Goal: Use online tool/utility: Use online tool/utility

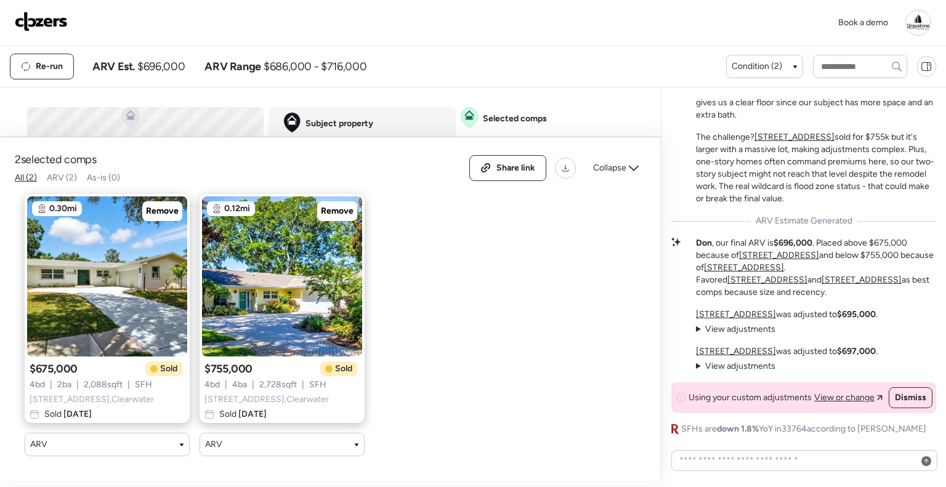
click at [42, 25] on img at bounding box center [41, 22] width 53 height 20
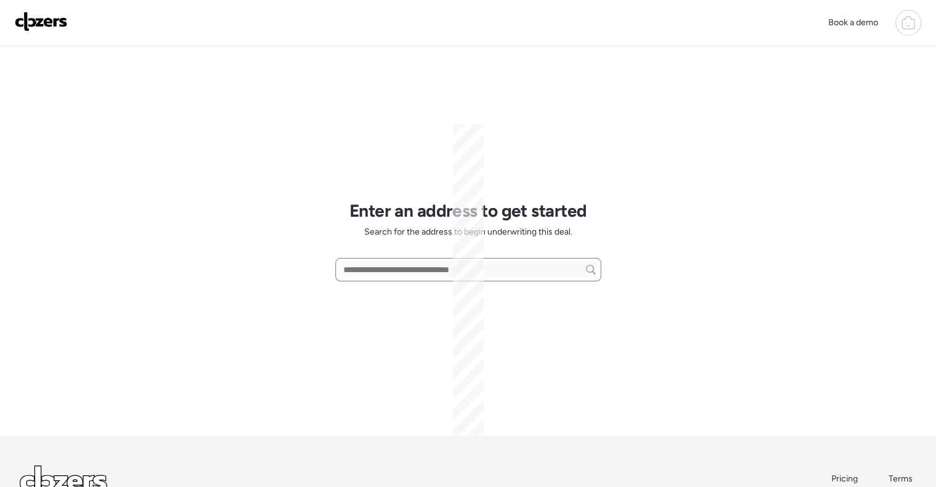
click at [415, 269] on input "text" at bounding box center [468, 269] width 255 height 17
click at [414, 268] on input "text" at bounding box center [468, 269] width 255 height 17
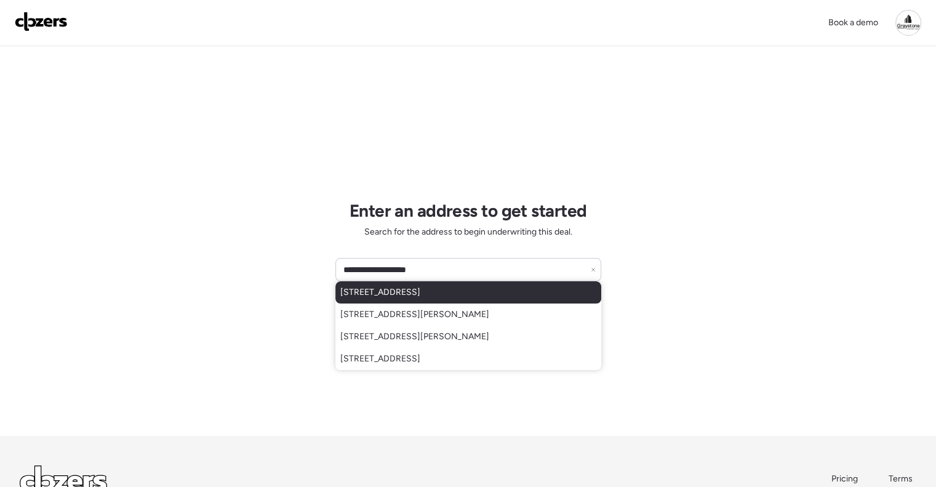
click at [421, 296] on span "313 Jefferson Ave S, Oldsmar, FL, 34677" at bounding box center [380, 292] width 80 height 12
type input "**********"
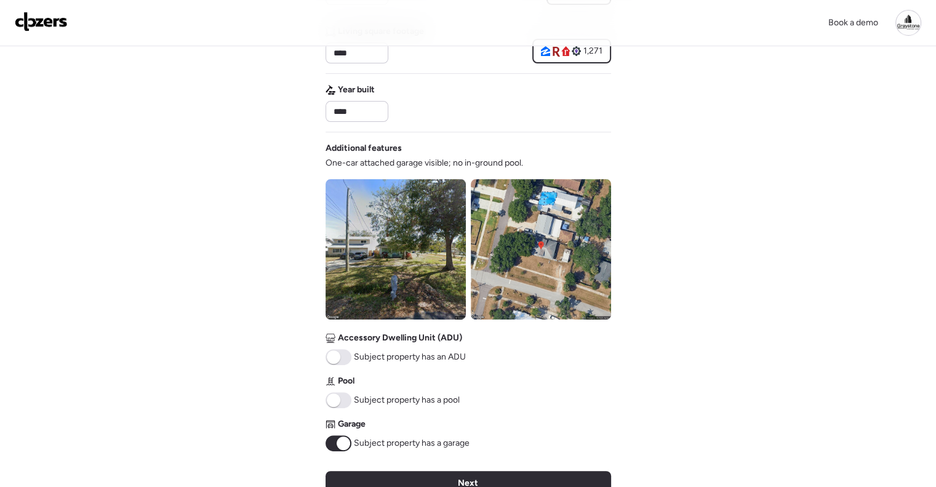
scroll to position [431, 0]
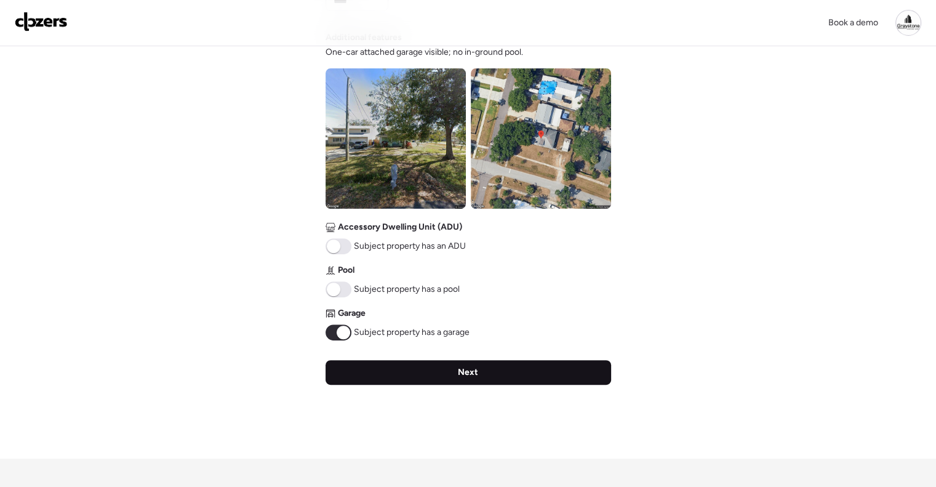
click at [455, 373] on div "Next" at bounding box center [469, 372] width 286 height 25
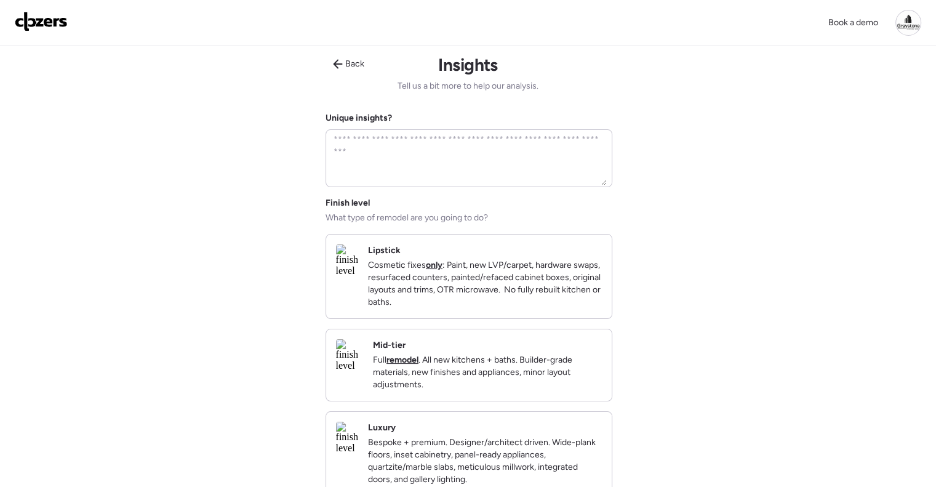
scroll to position [0, 0]
click at [535, 416] on div "Finish level What type of remodel are you going to do? Lipstick Cosmetic fixes …" at bounding box center [469, 348] width 286 height 299
click at [537, 379] on p "Full remodel . All new kitchens + baths. Builder-grade materials, new finishes …" at bounding box center [487, 374] width 229 height 37
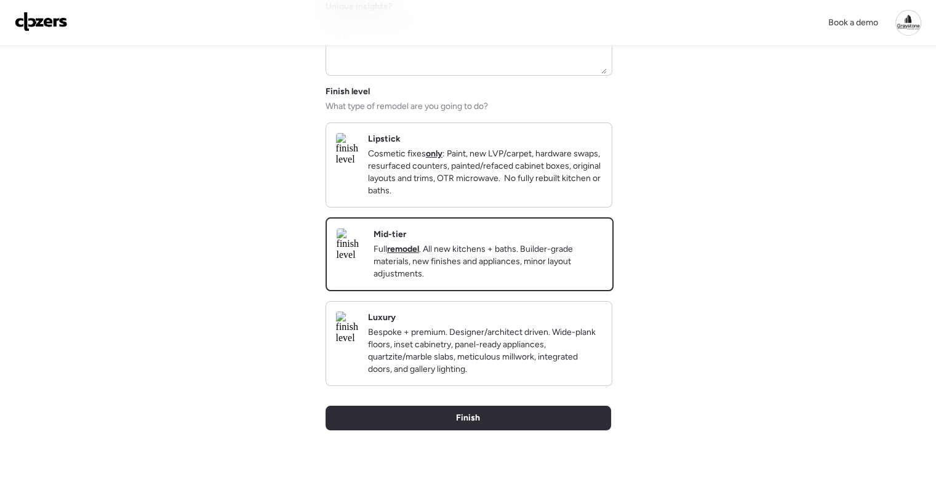
scroll to position [185, 0]
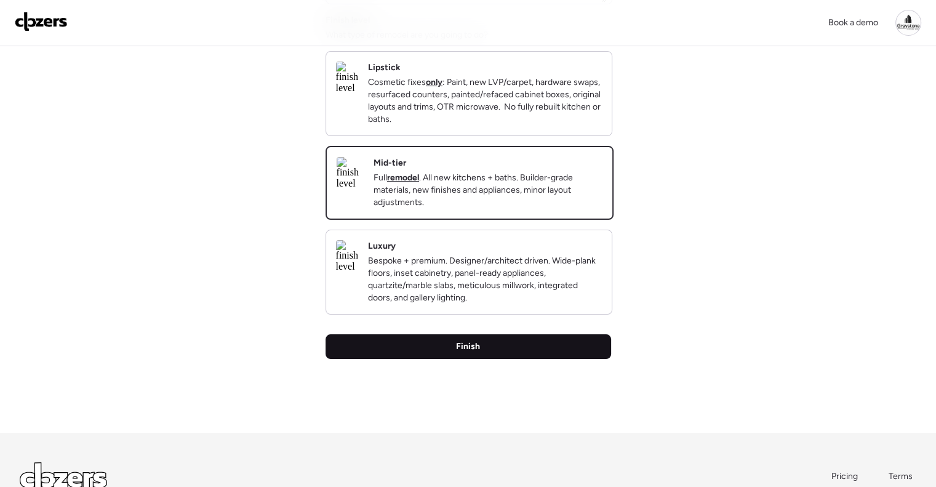
click at [500, 359] on div "Finish" at bounding box center [469, 346] width 286 height 25
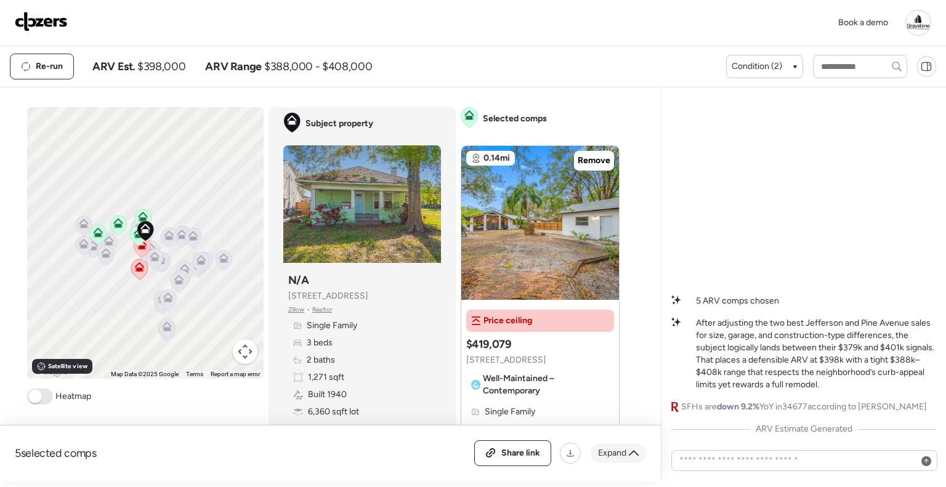
click at [619, 451] on span "Expand" at bounding box center [612, 453] width 28 height 12
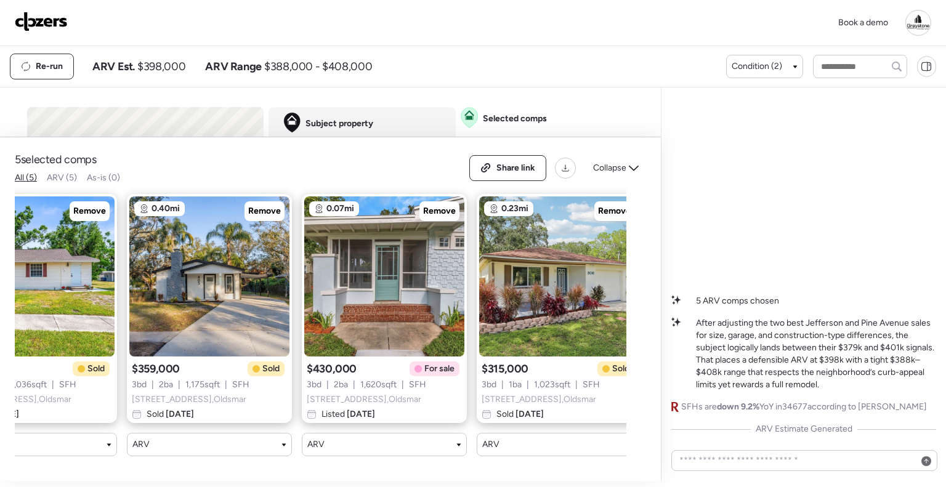
scroll to position [0, 264]
